Goal: Find specific page/section: Find specific page/section

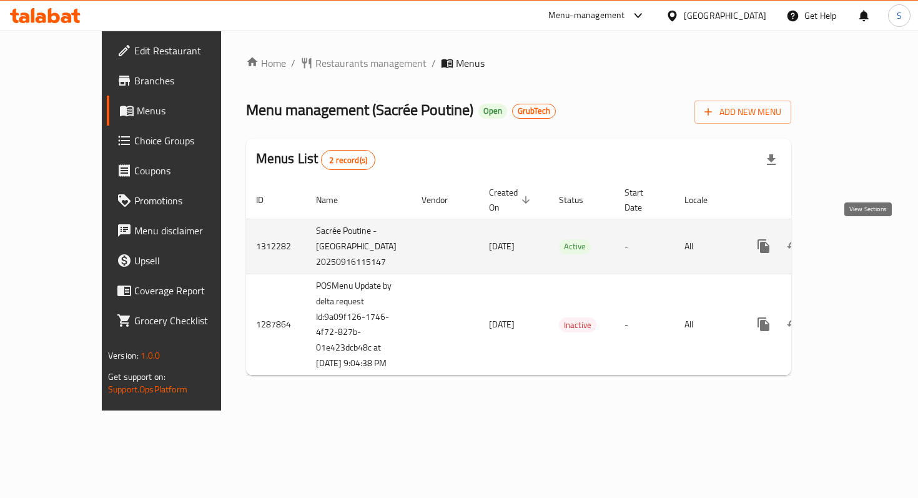
click at [861, 239] on icon "enhanced table" at bounding box center [853, 246] width 15 height 15
click at [859, 249] on link "enhanced table" at bounding box center [854, 247] width 30 height 30
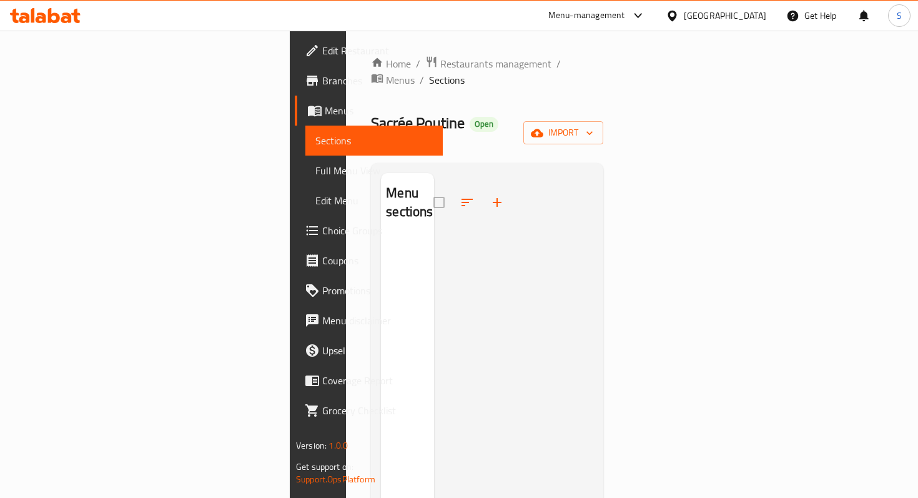
click at [371, 73] on div "Home / Restaurants management / Menus / Sections Sacrée Poutine Open GrubTech i…" at bounding box center [487, 368] width 232 height 625
click at [440, 66] on span "Restaurants management" at bounding box center [495, 63] width 111 height 15
